Goal: Transaction & Acquisition: Purchase product/service

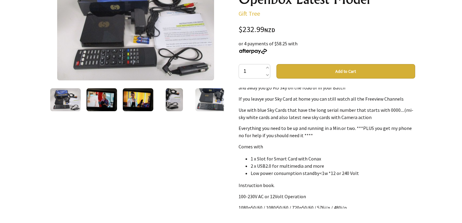
scroll to position [60, 0]
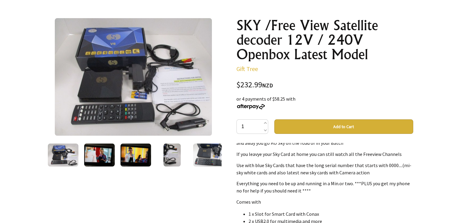
click at [153, 109] on img at bounding box center [133, 77] width 157 height 118
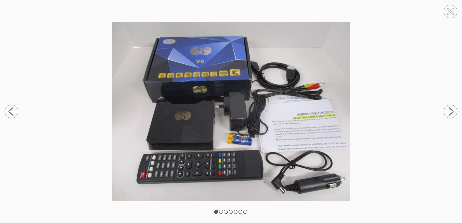
click at [253, 137] on img at bounding box center [231, 111] width 462 height 178
click at [343, 115] on img at bounding box center [231, 111] width 462 height 178
click at [450, 113] on circle at bounding box center [450, 111] width 13 height 13
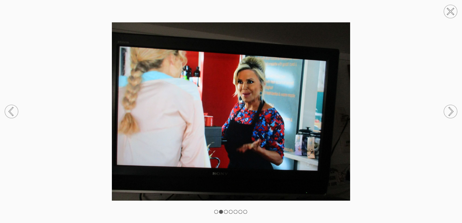
click at [450, 113] on circle at bounding box center [450, 111] width 13 height 13
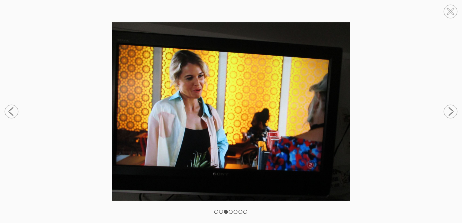
click at [450, 113] on circle at bounding box center [450, 111] width 13 height 13
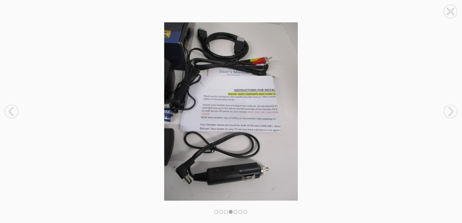
click at [450, 113] on circle at bounding box center [450, 111] width 13 height 13
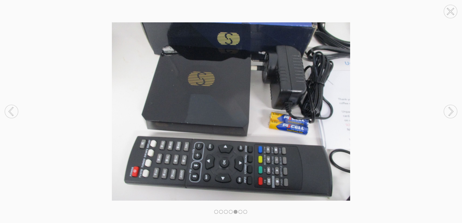
click at [450, 113] on circle at bounding box center [450, 111] width 13 height 13
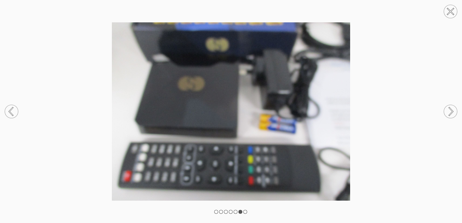
click at [450, 113] on circle at bounding box center [450, 111] width 13 height 13
